Goal: Navigation & Orientation: Find specific page/section

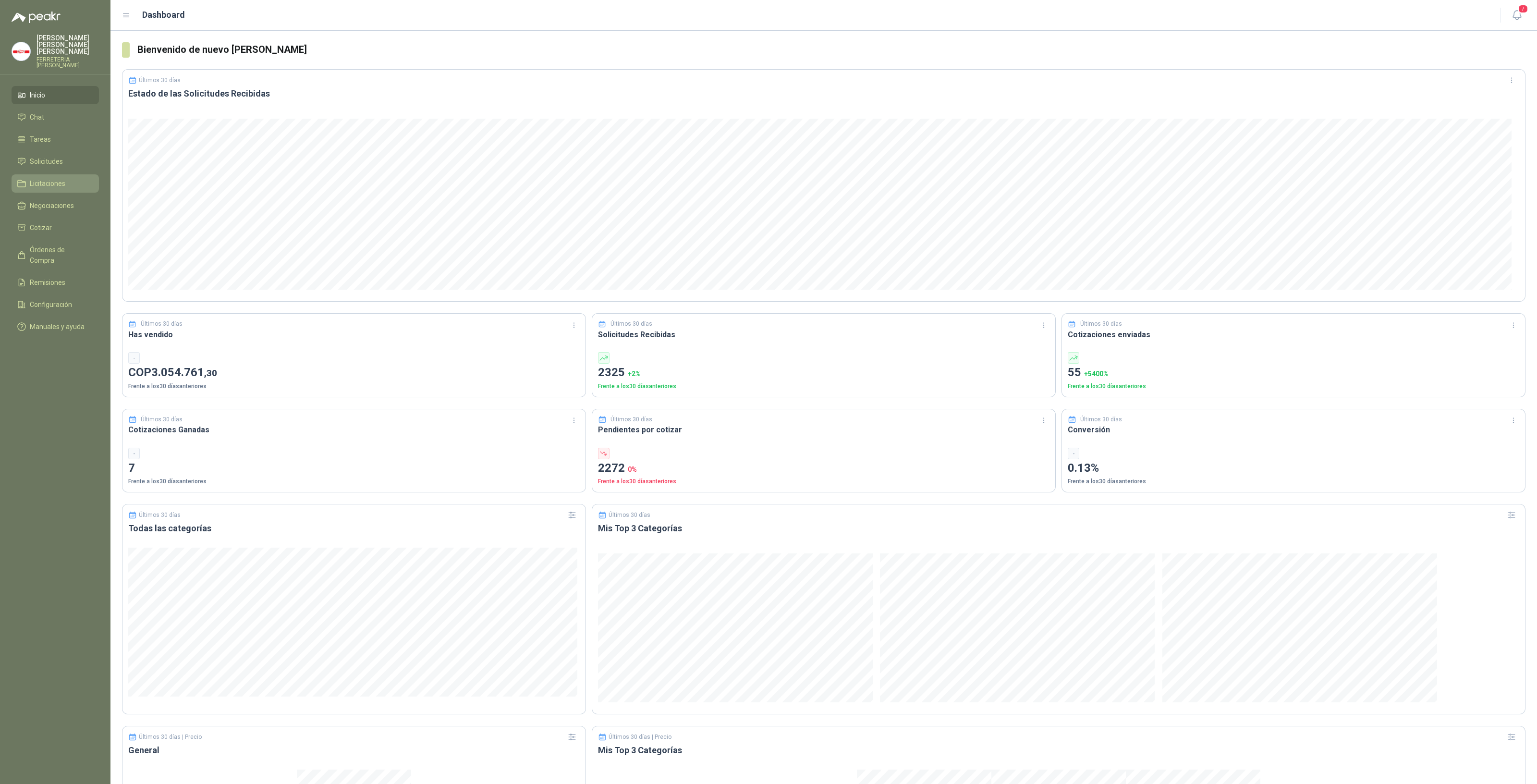
click at [70, 183] on link "Licitaciones" at bounding box center [55, 183] width 88 height 18
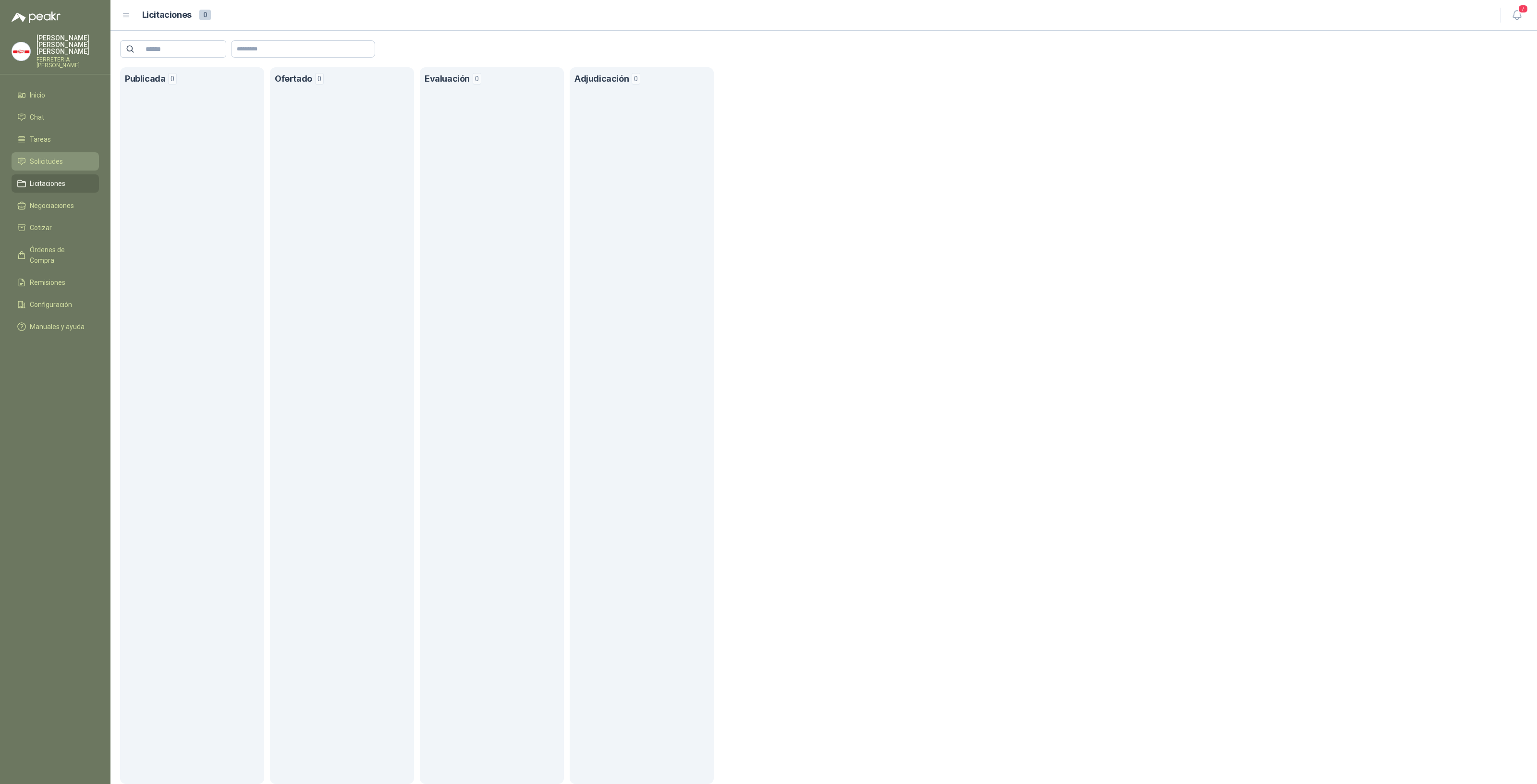
click at [68, 158] on li "Solicitudes" at bounding box center [55, 162] width 76 height 11
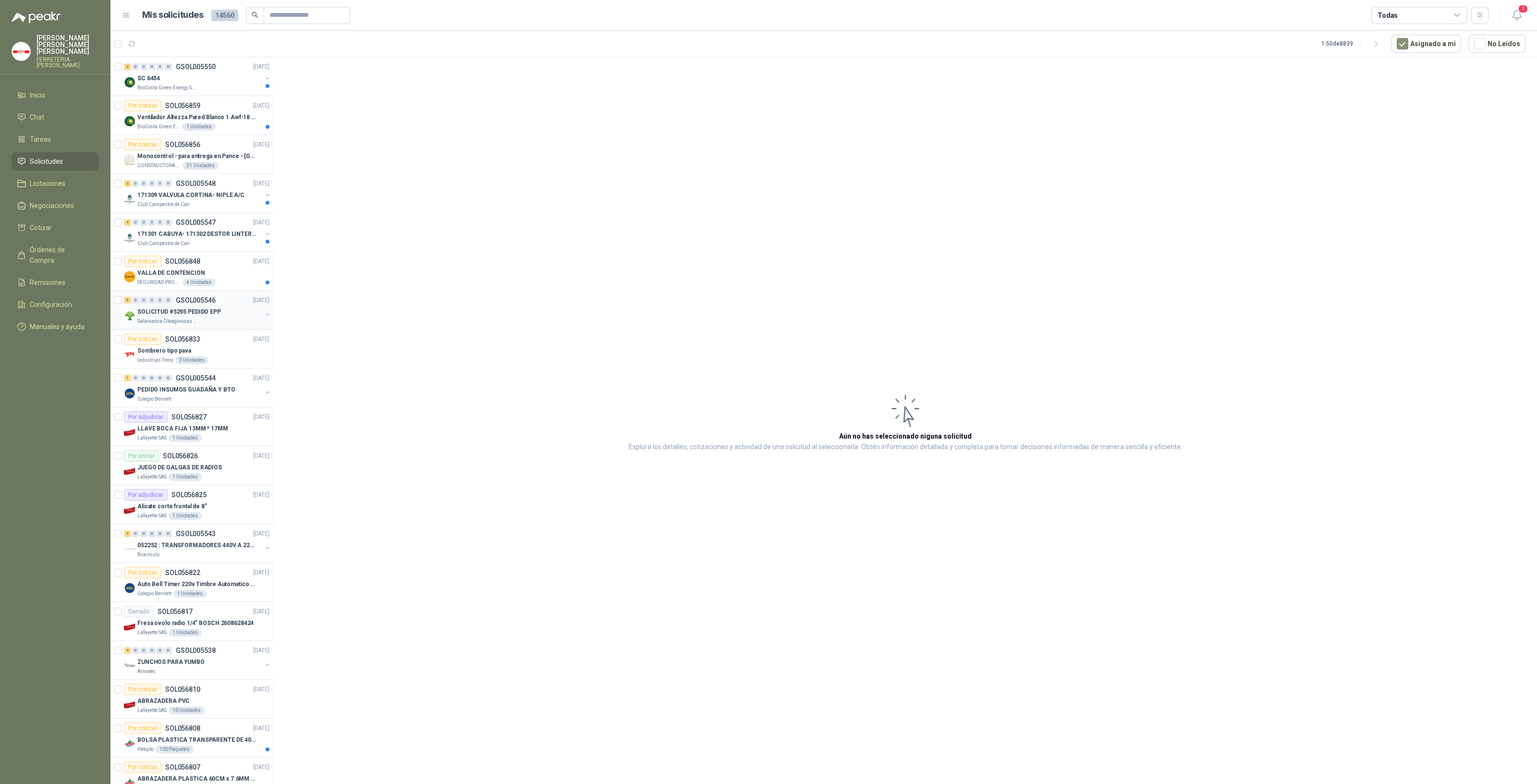
click at [218, 320] on div "Salamanca Oleaginosas SAS" at bounding box center [199, 321] width 124 height 8
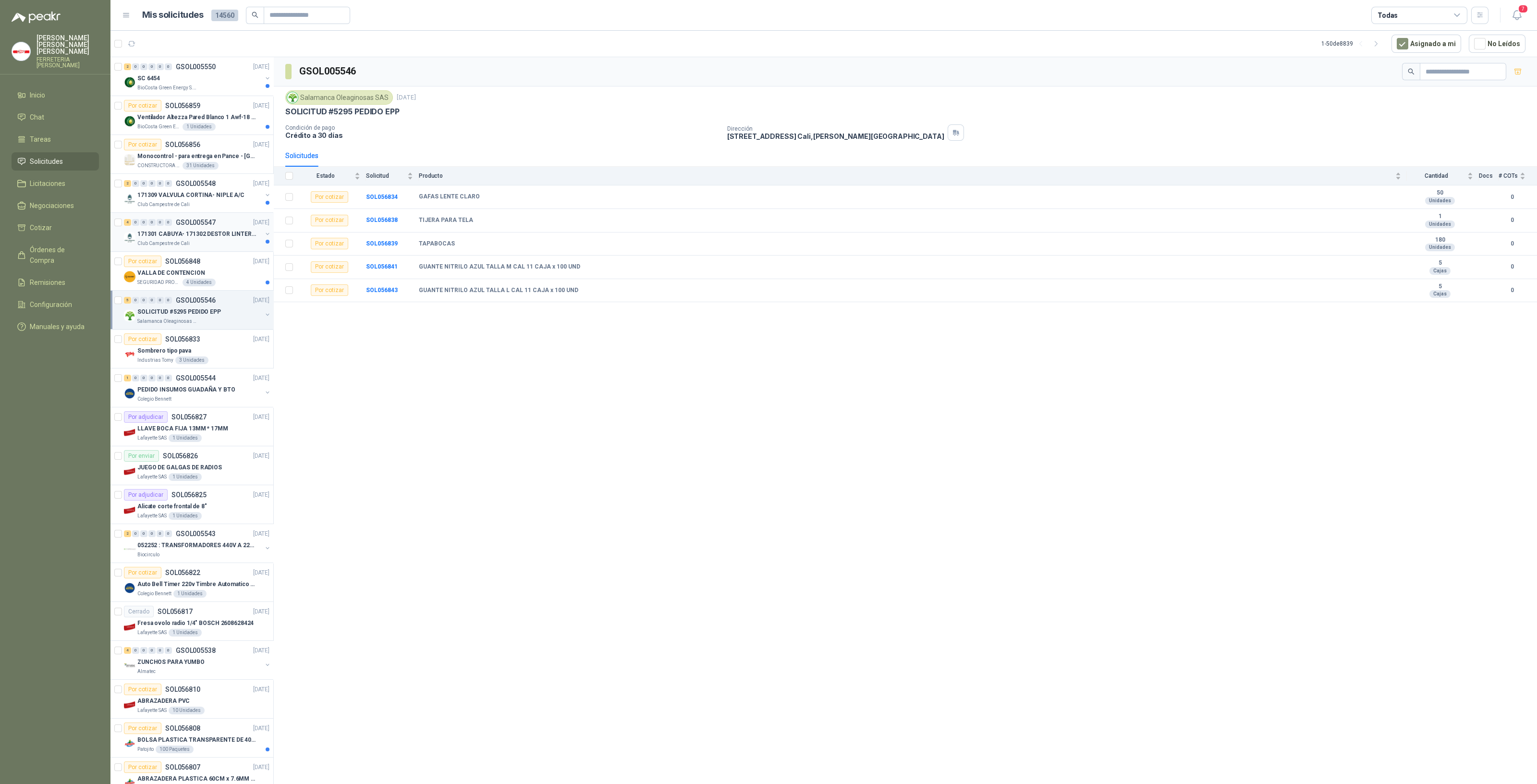
click at [193, 234] on p "171301 CABUYA- 171302 DESTOR LINTER- 171305 PINZA" at bounding box center [197, 234] width 119 height 9
